Goal: Information Seeking & Learning: Learn about a topic

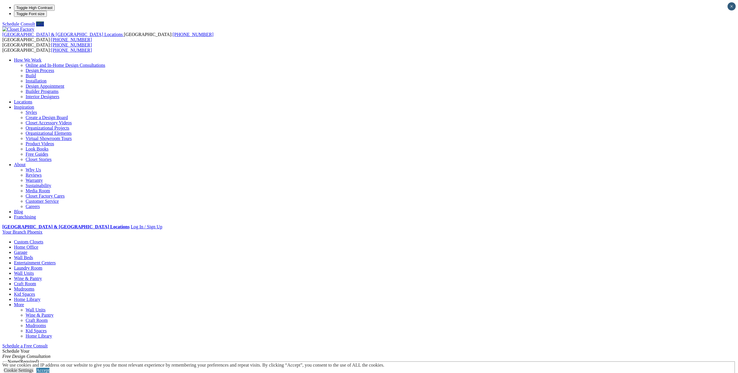
click at [34, 271] on link "Wall Units" at bounding box center [24, 273] width 20 height 5
click at [36, 281] on link "Craft Room" at bounding box center [25, 283] width 22 height 5
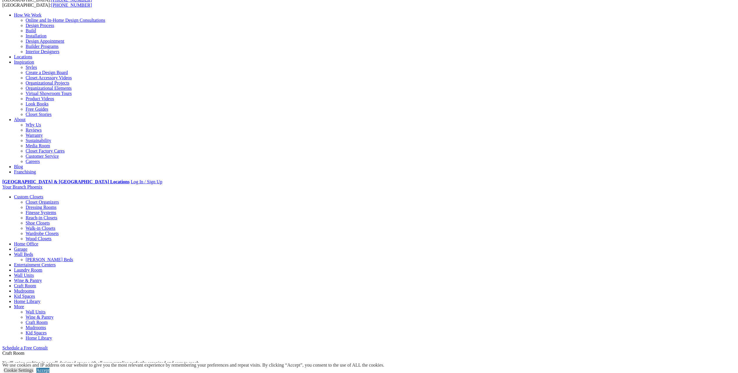
scroll to position [116, 0]
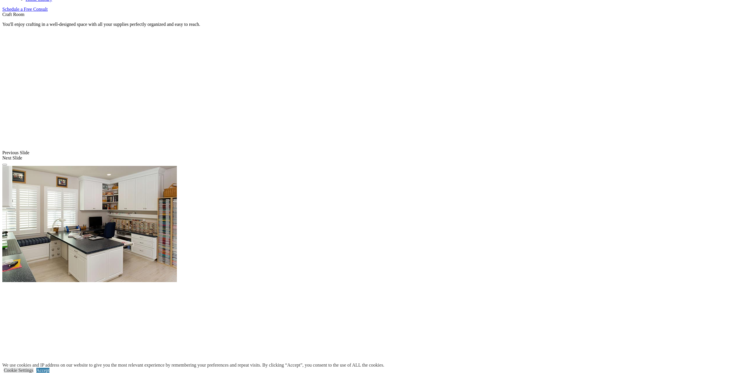
scroll to position [389, 0]
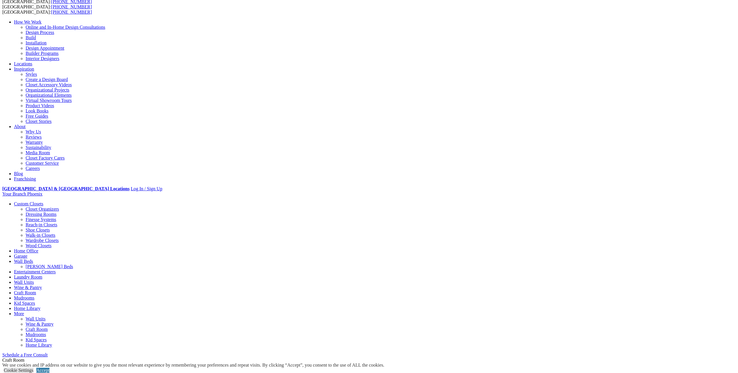
scroll to position [0, 0]
